Goal: Obtain resource: Download file/media

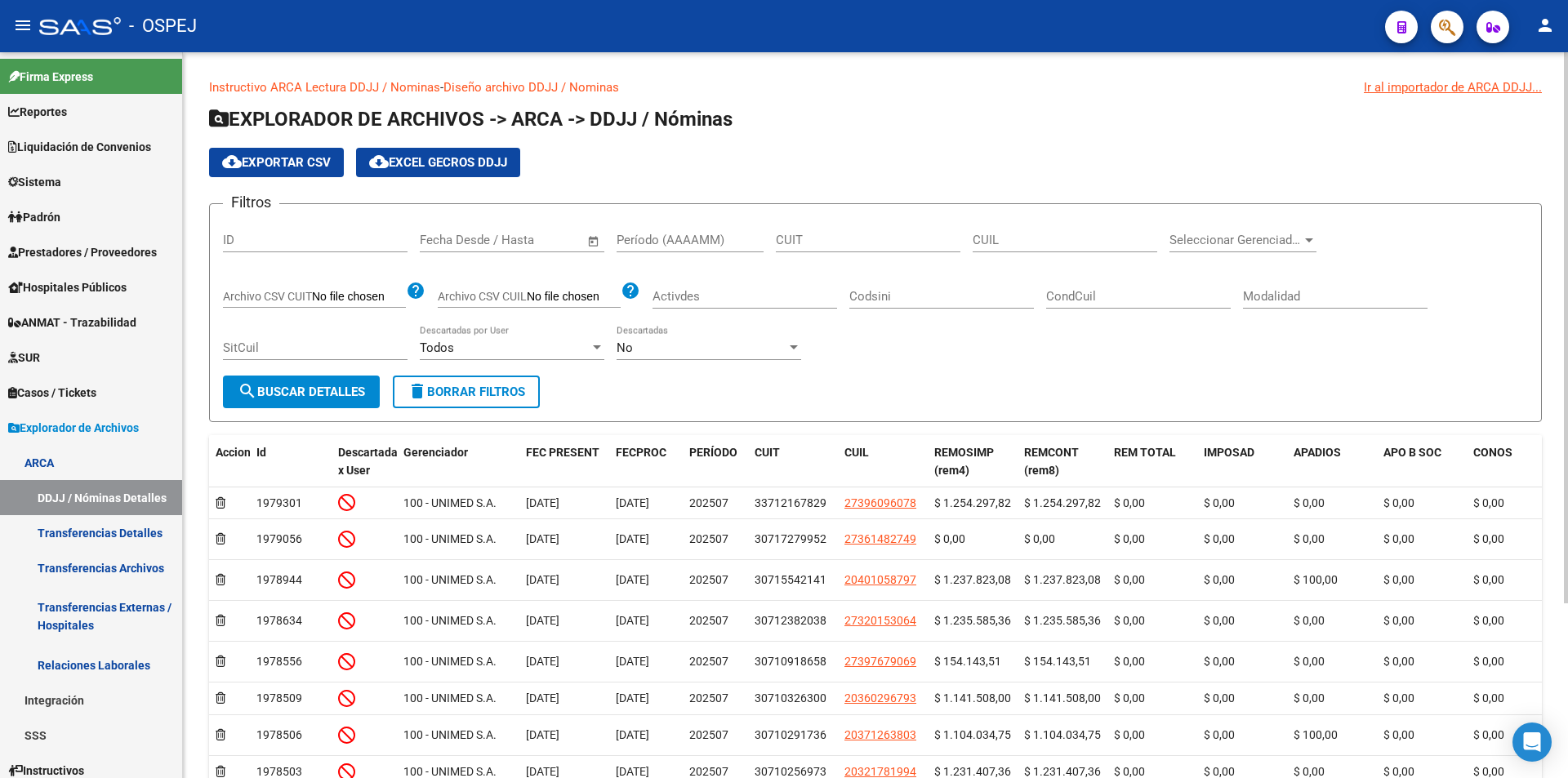
click at [595, 246] on span "Open calendar" at bounding box center [593, 241] width 39 height 39
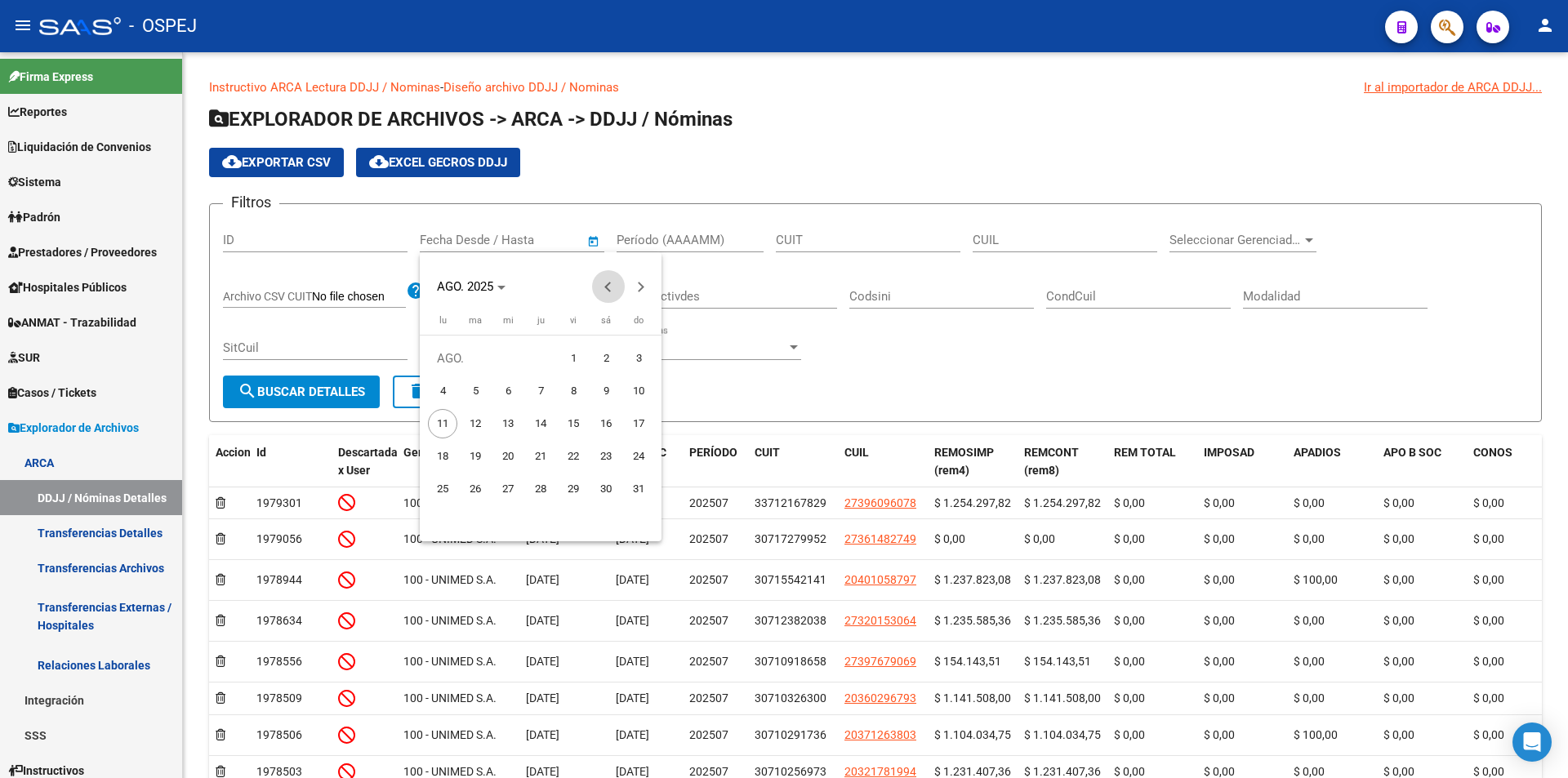
click at [609, 288] on button "Previous month" at bounding box center [608, 286] width 32 height 32
click at [481, 389] on span "1" at bounding box center [476, 391] width 29 height 29
type input "[DATE]"
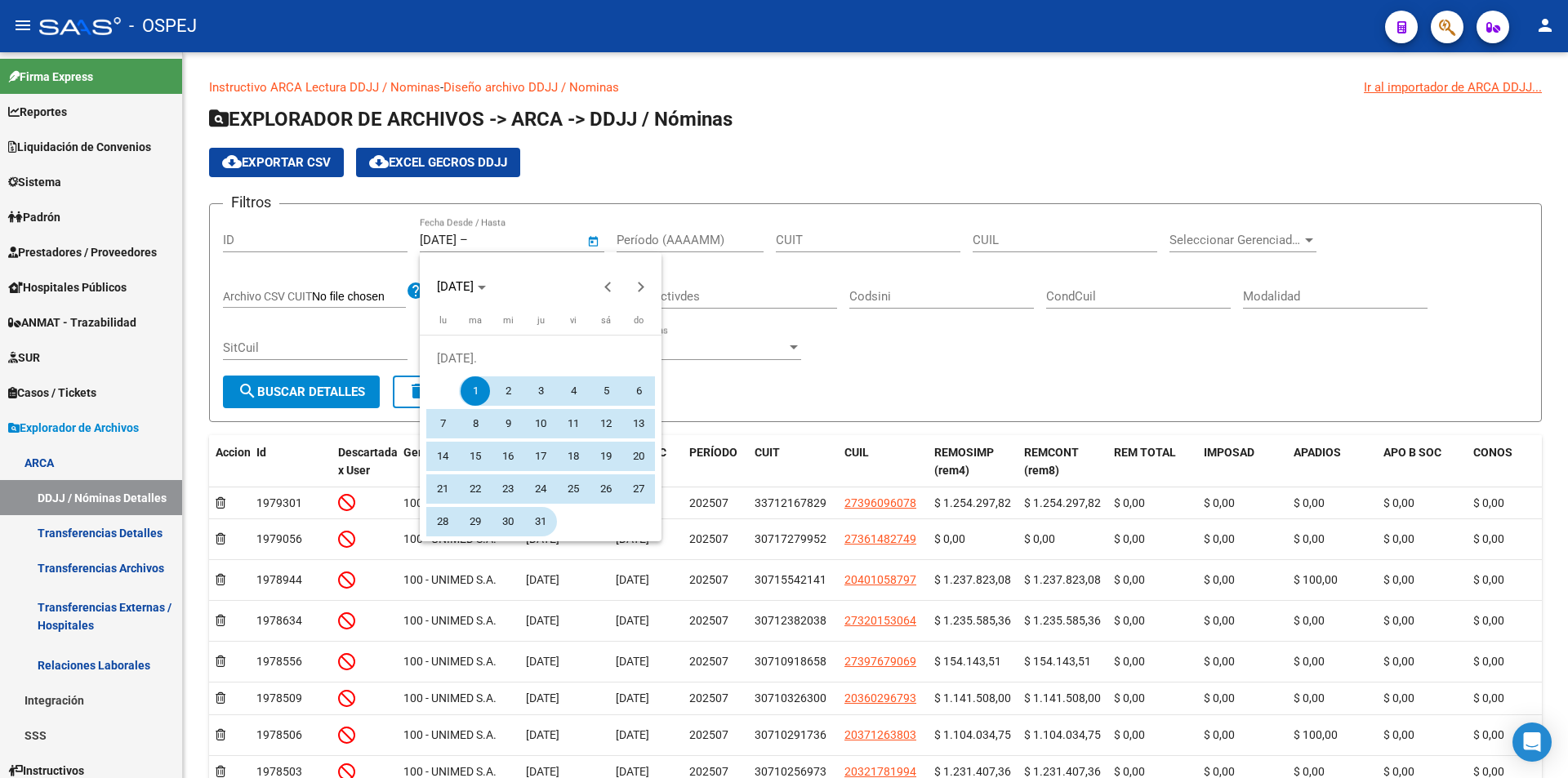
click at [538, 516] on span "31" at bounding box center [540, 522] width 29 height 29
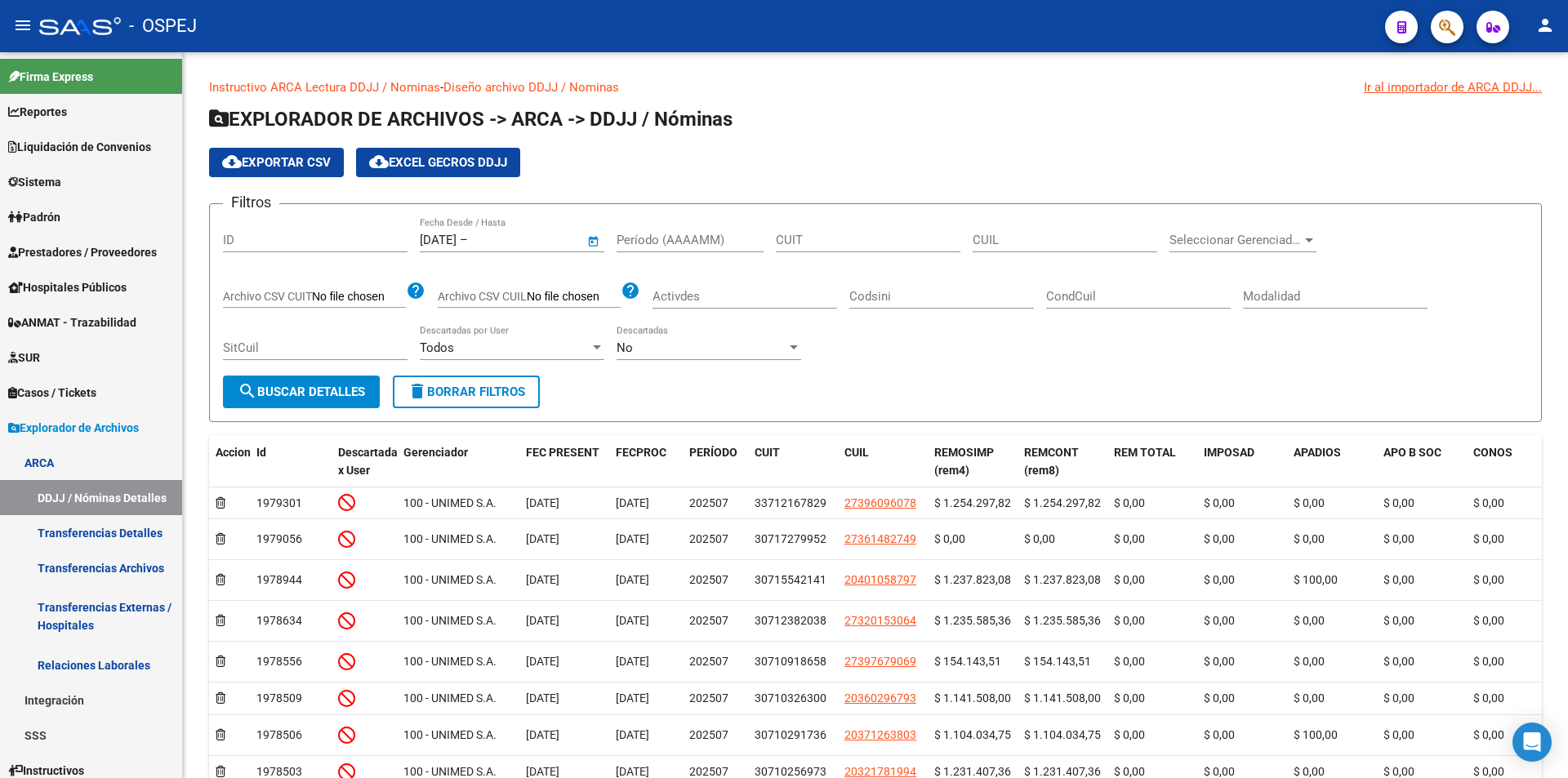
type input "[DATE]"
click at [307, 395] on span "search Buscar Detalles" at bounding box center [302, 392] width 128 height 15
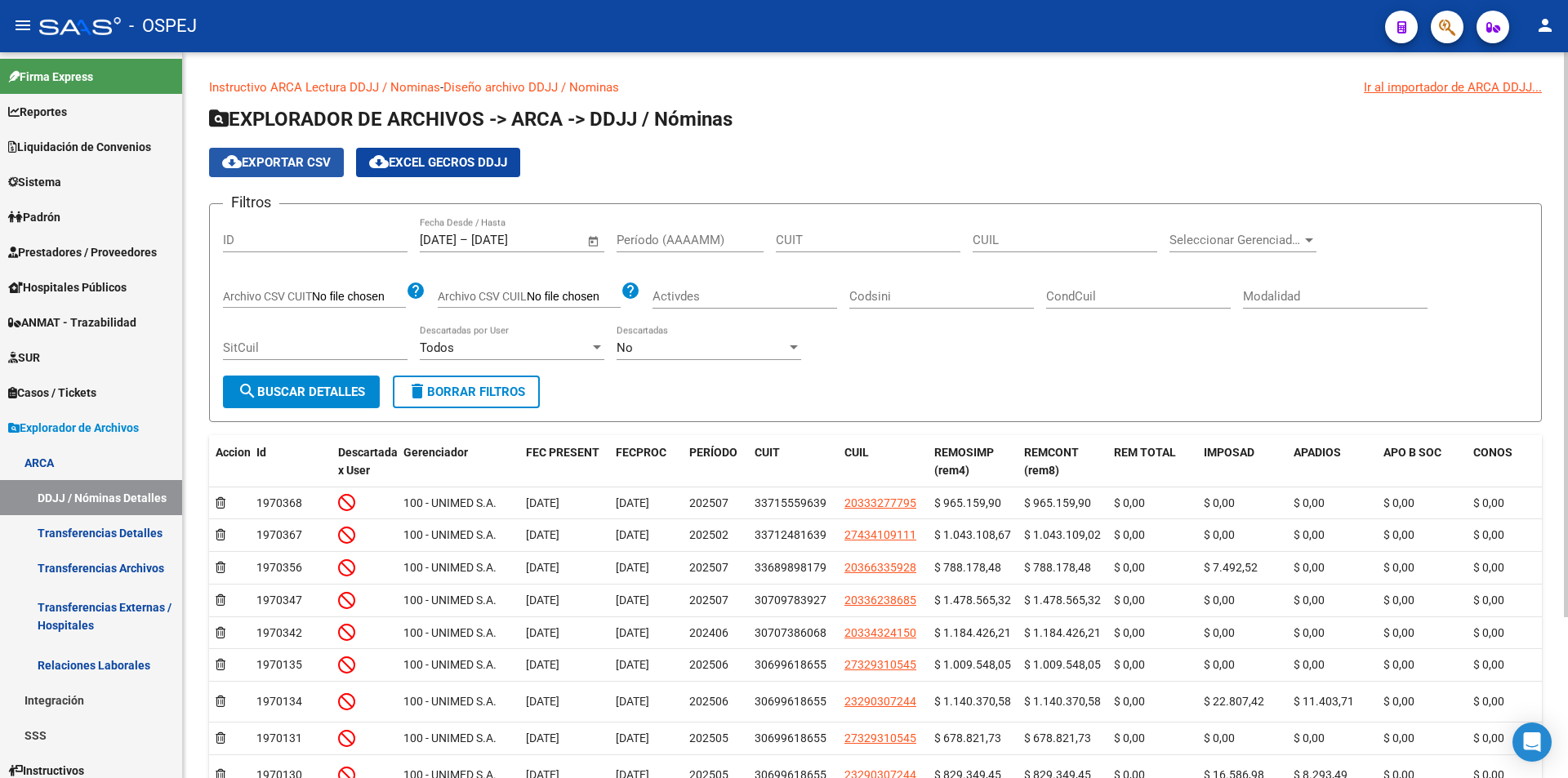
click at [283, 165] on span "cloud_download Exportar CSV" at bounding box center [276, 162] width 109 height 15
click at [298, 161] on span "cloud_download Exportar CSV" at bounding box center [276, 162] width 109 height 15
